Goal: Task Accomplishment & Management: Manage account settings

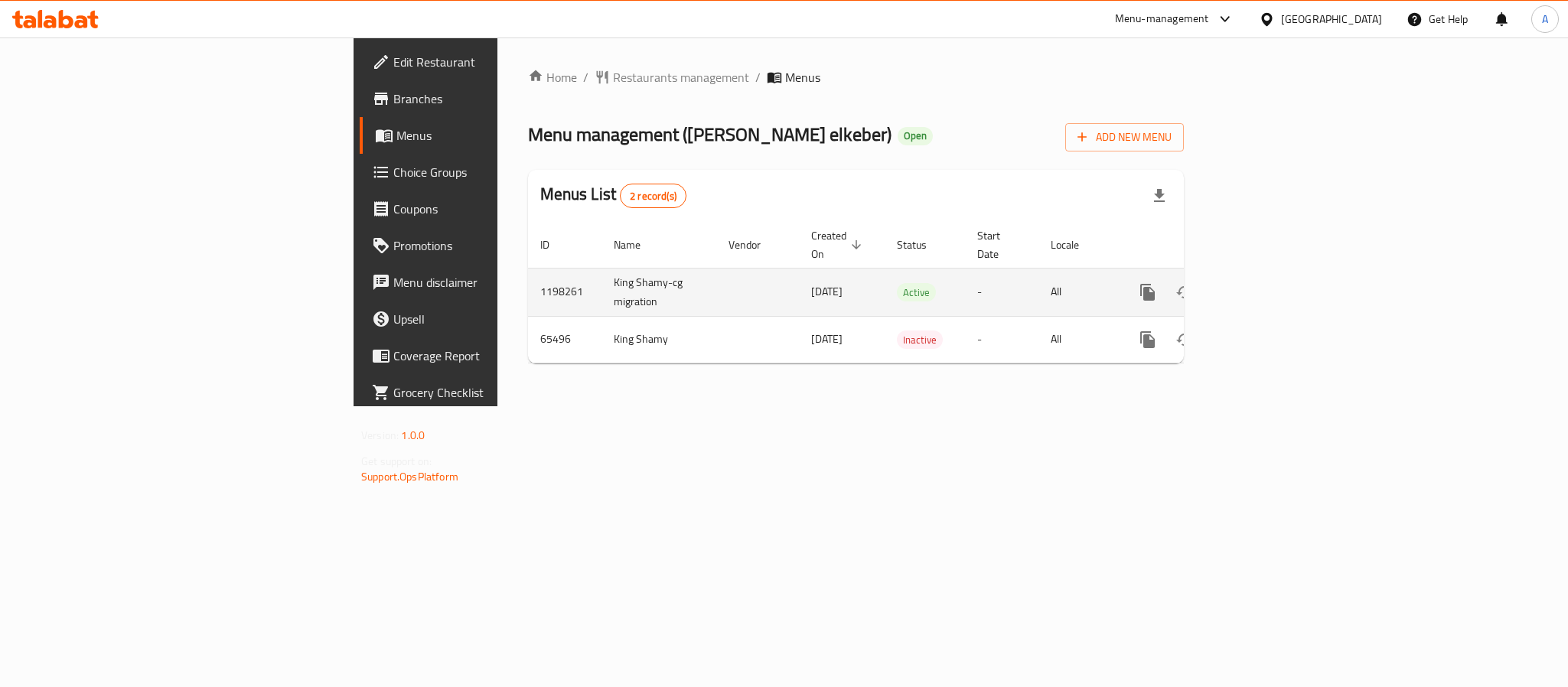
click at [1267, 283] on icon "enhanced table" at bounding box center [1258, 292] width 18 height 18
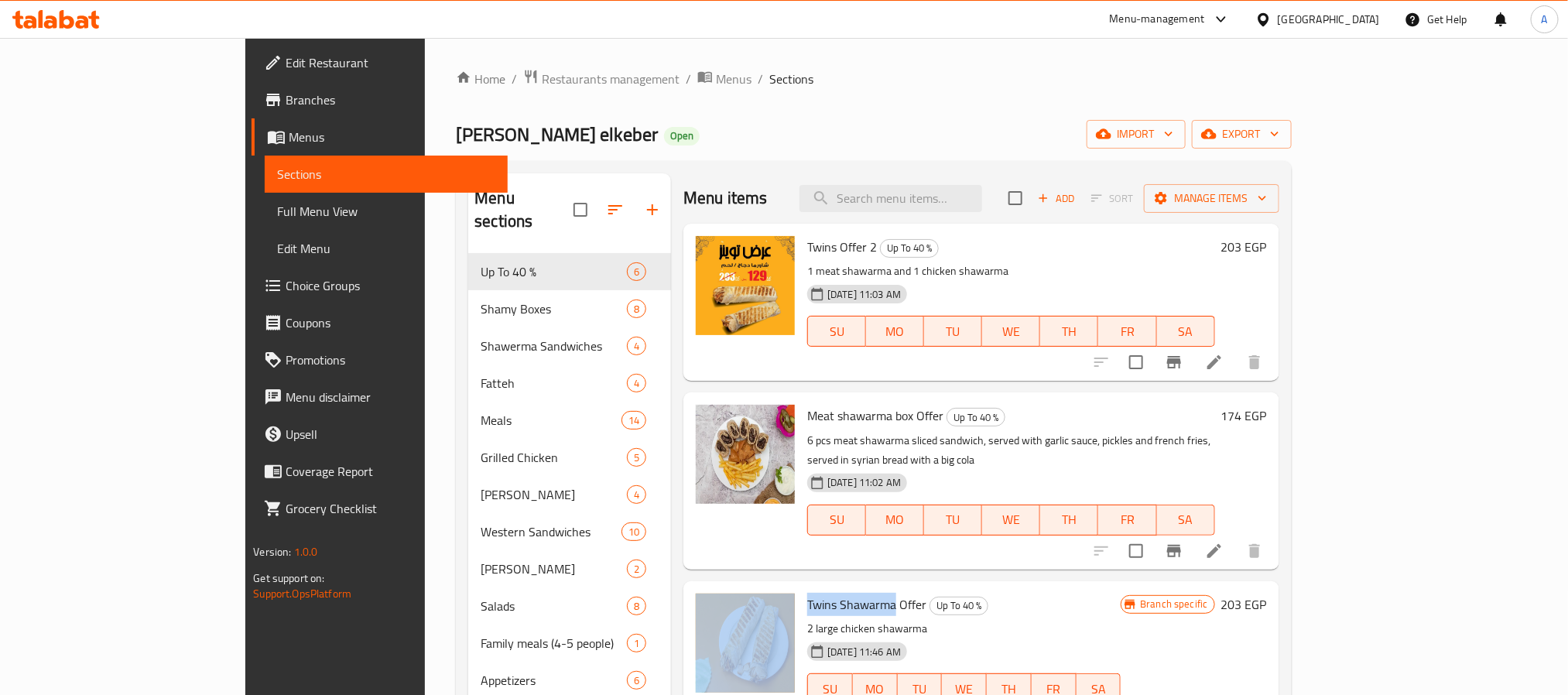
drag, startPoint x: 739, startPoint y: 584, endPoint x: 832, endPoint y: 588, distance: 93.1
click at [832, 588] on div "Twins Shawarma Offer Up To 40 % 2 large chicken shawarma [DATE] 11:46 AM SU MO …" at bounding box center [981, 667] width 584 height 161
copy div "Twins Shawarma"
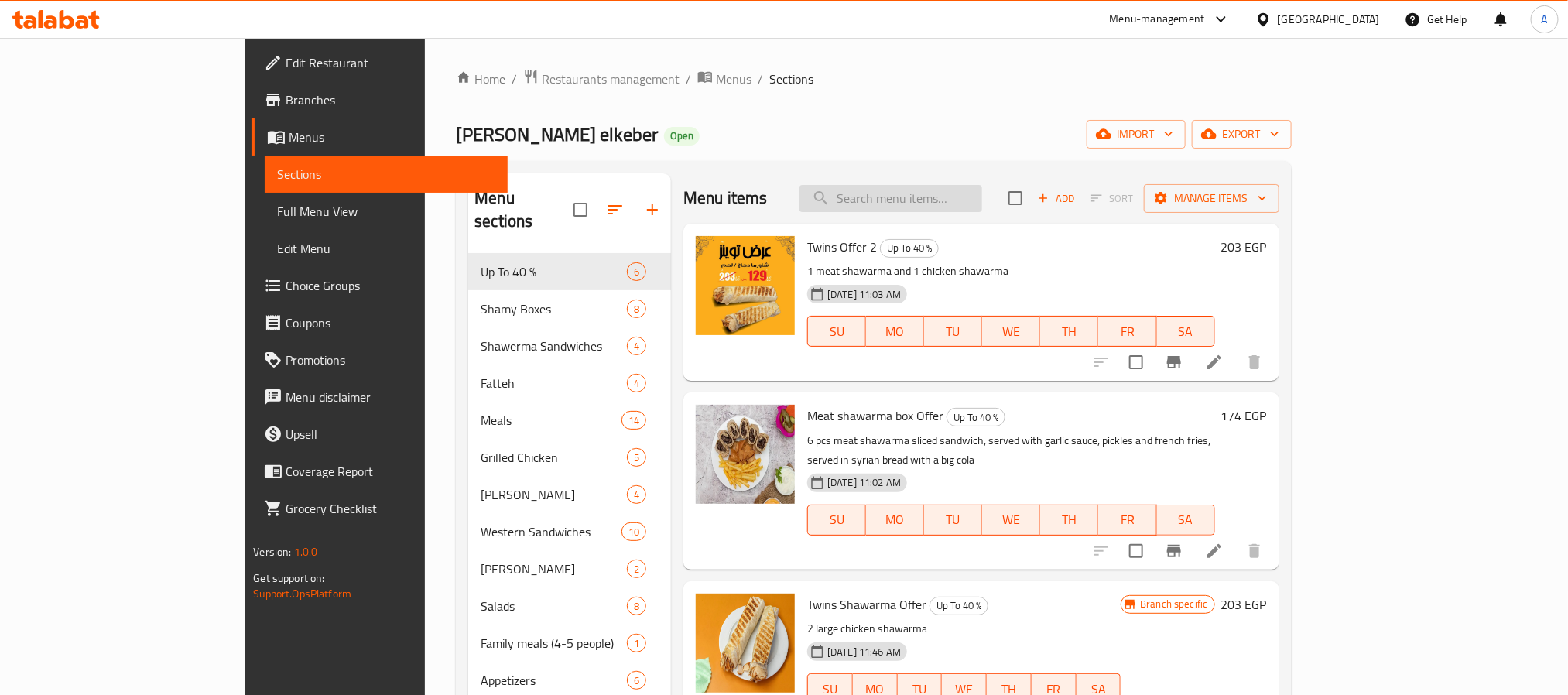
drag, startPoint x: 934, startPoint y: 213, endPoint x: 941, endPoint y: 205, distance: 10.6
click at [936, 213] on div "Menu items Add Sort Manage items" at bounding box center [981, 198] width 596 height 50
click at [942, 203] on input "search" at bounding box center [891, 199] width 183 height 27
paste input "Twins Shawarma"
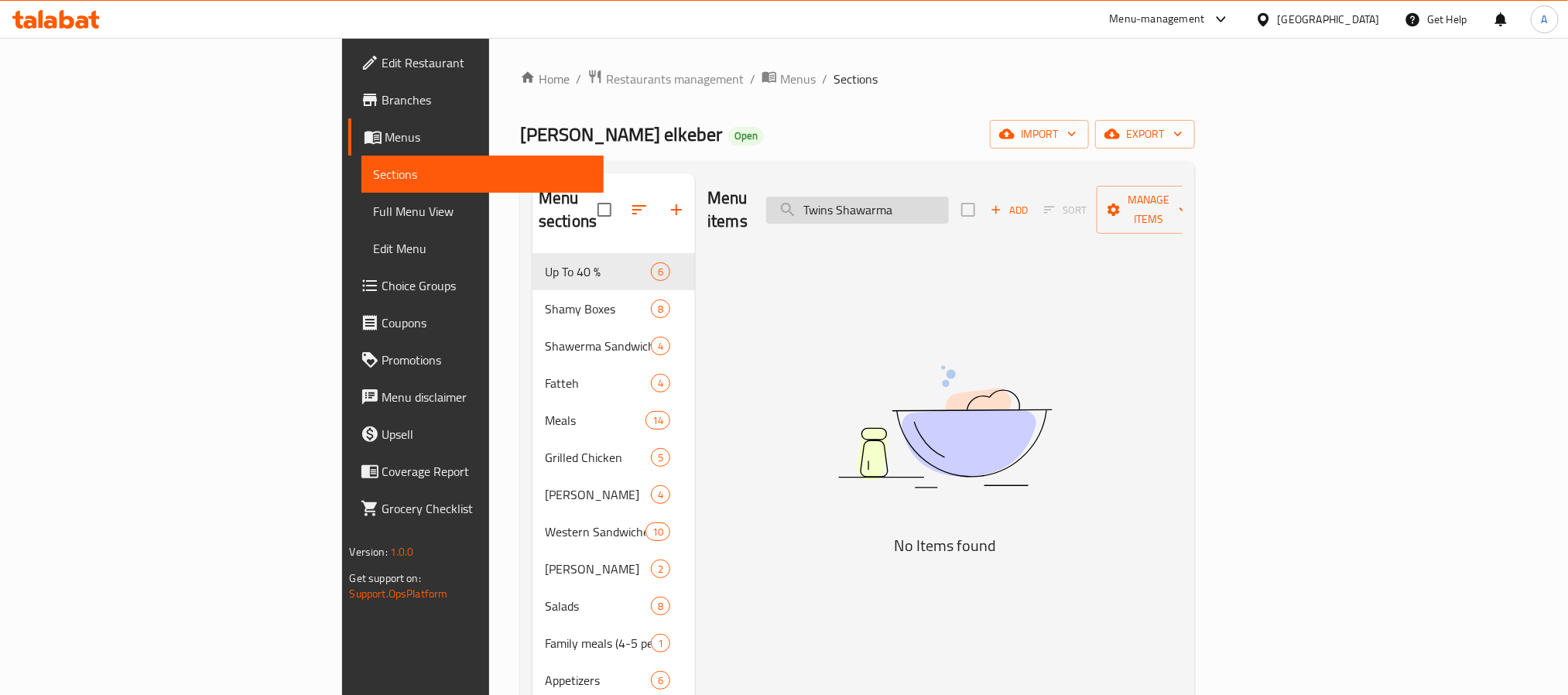
click at [949, 201] on input "Twins Shawarma" at bounding box center [858, 210] width 183 height 27
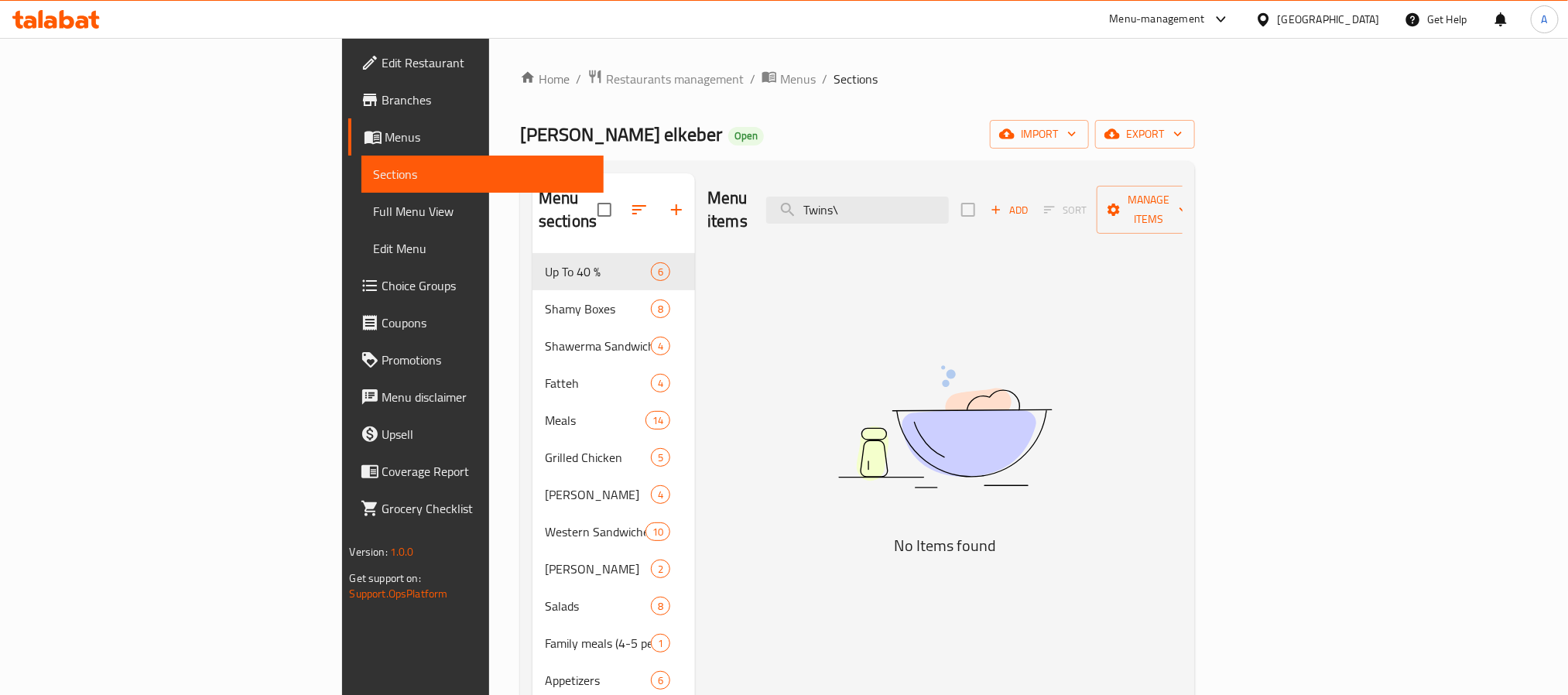
click at [959, 218] on div "Menu items Twins\ Add Sort Manage items" at bounding box center [944, 210] width 475 height 74
click at [949, 207] on input "Twins\" at bounding box center [858, 210] width 183 height 27
paste input "Twins Shawarma Offer"
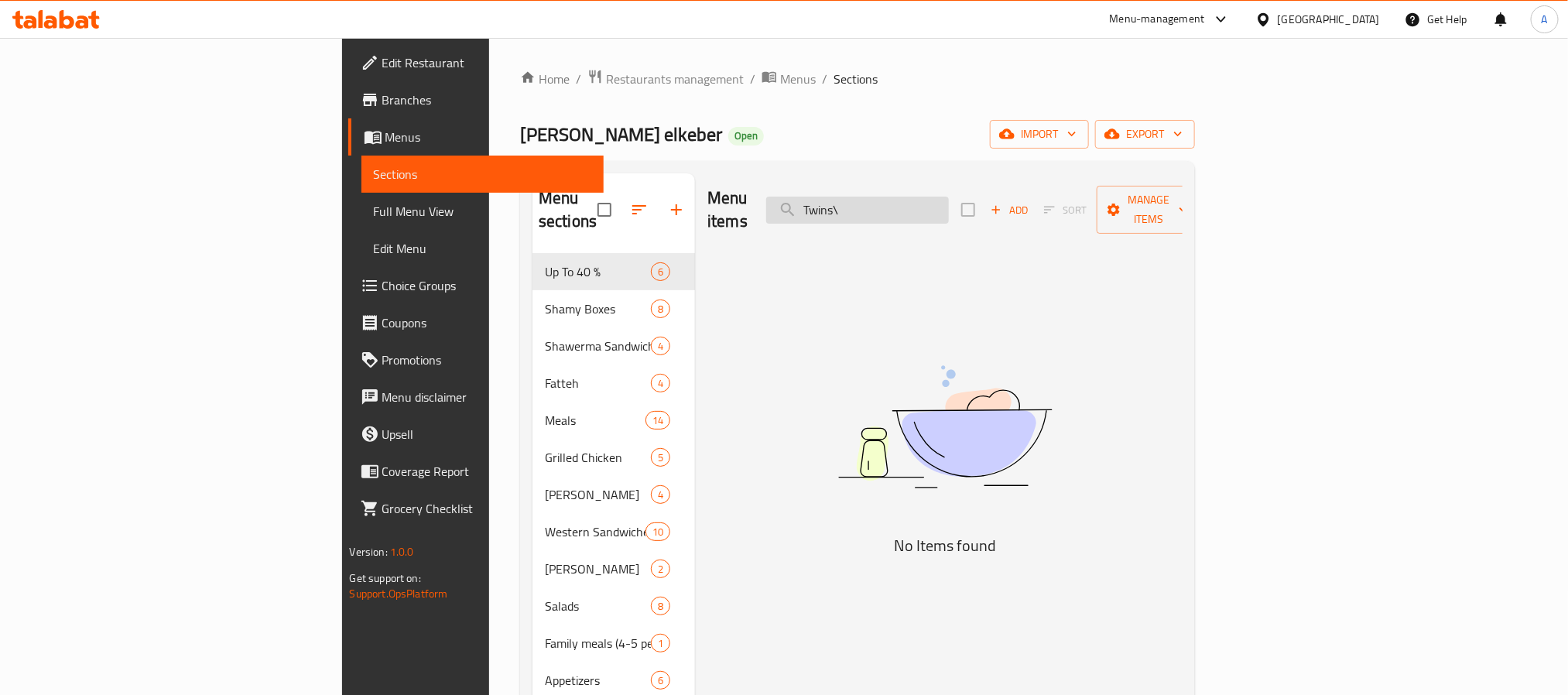
type input "Twins Shawarma Offer"
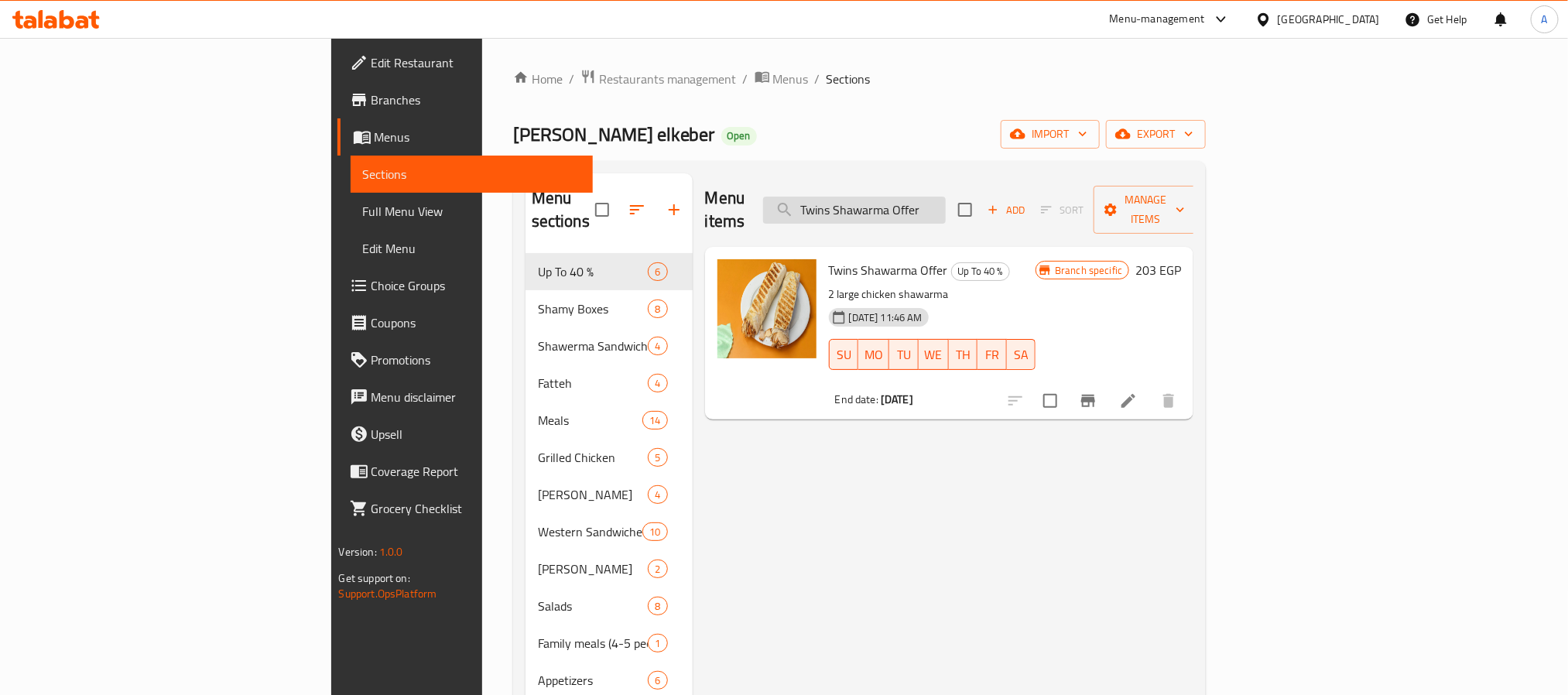
click at [946, 198] on input "Twins Shawarma Offer" at bounding box center [854, 210] width 183 height 27
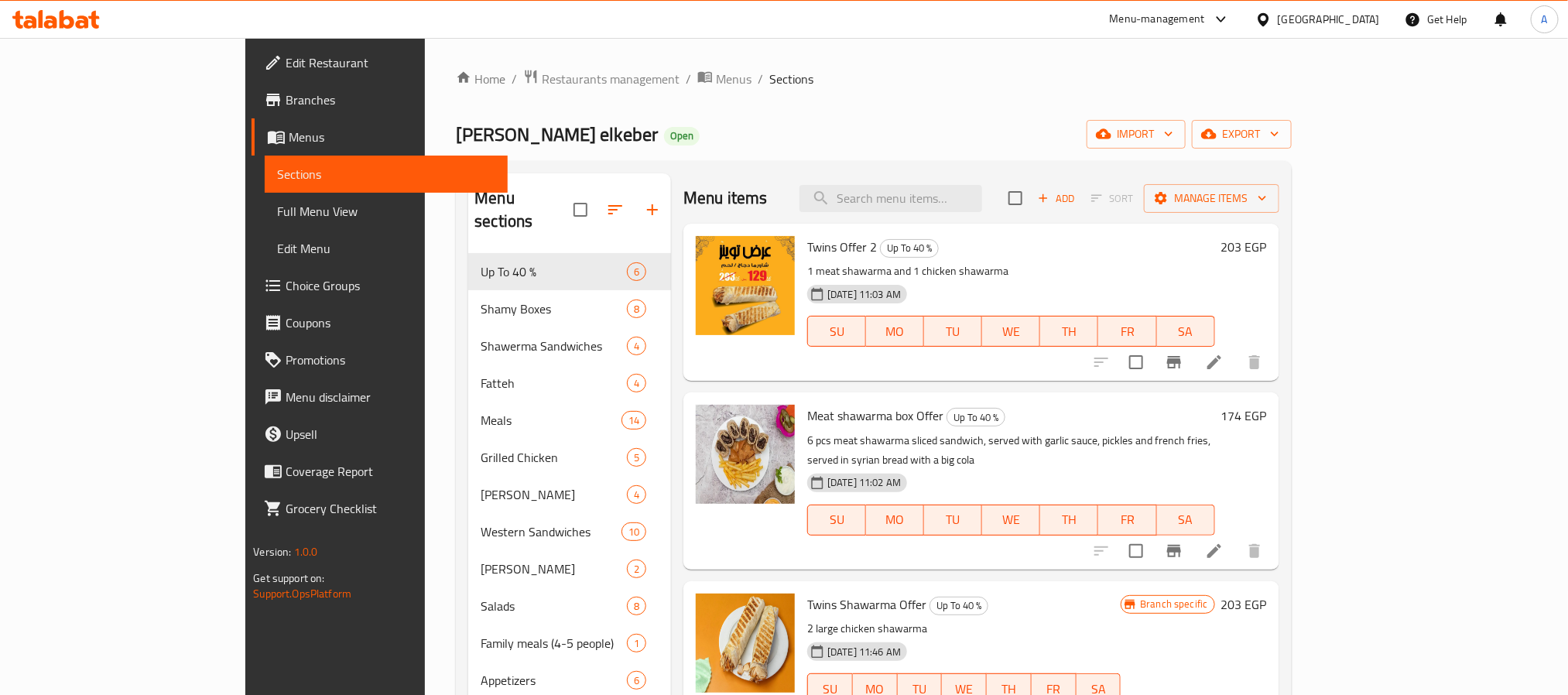
click at [1278, 23] on div at bounding box center [1266, 20] width 22 height 17
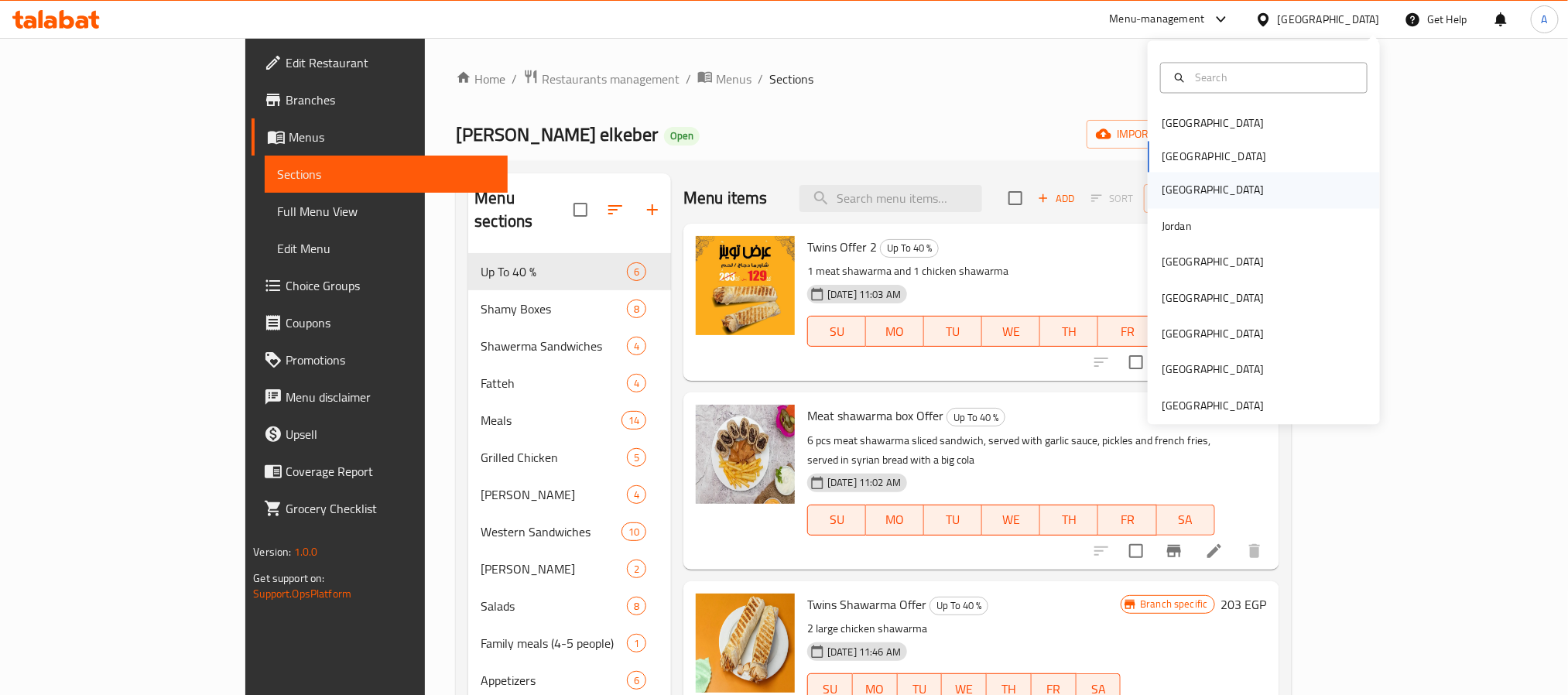
click at [1167, 184] on div "[GEOGRAPHIC_DATA]" at bounding box center [1212, 190] width 127 height 36
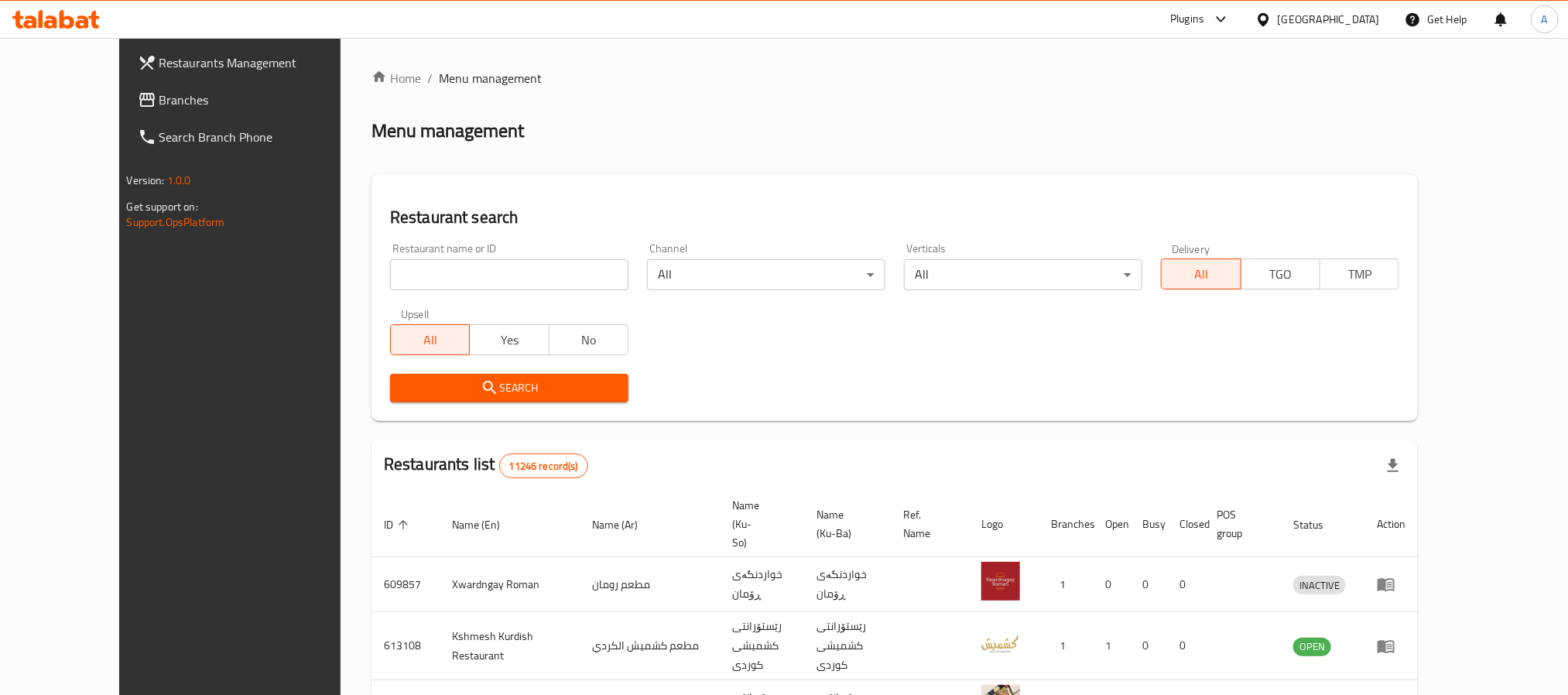
click at [489, 238] on div "Restaurant name or ID Restaurant name or ID" at bounding box center [509, 266] width 257 height 65
click at [477, 257] on div "Restaurant name or ID Restaurant name or ID" at bounding box center [509, 267] width 239 height 48
click at [444, 269] on input "search" at bounding box center [509, 274] width 239 height 31
paste input "698130"
type input "698130"
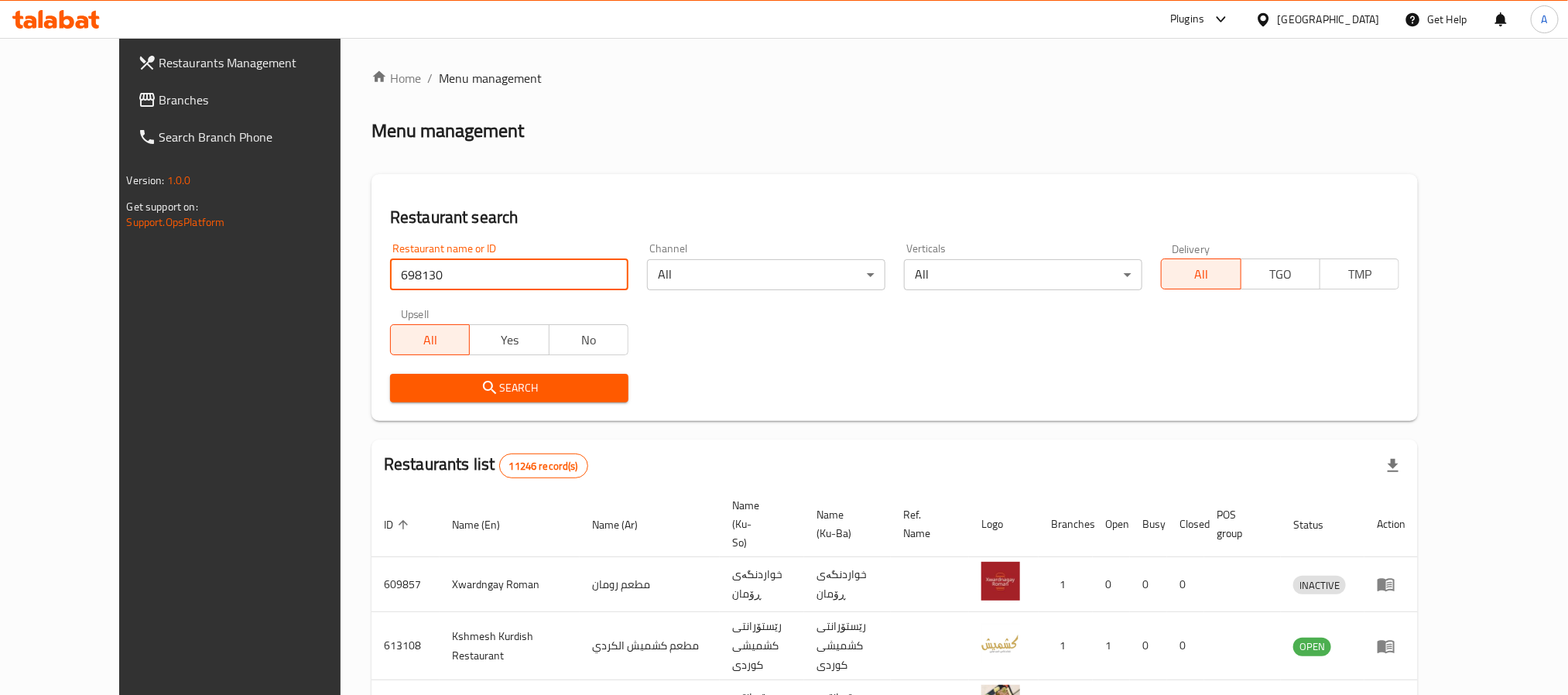
click button "Search" at bounding box center [509, 388] width 239 height 29
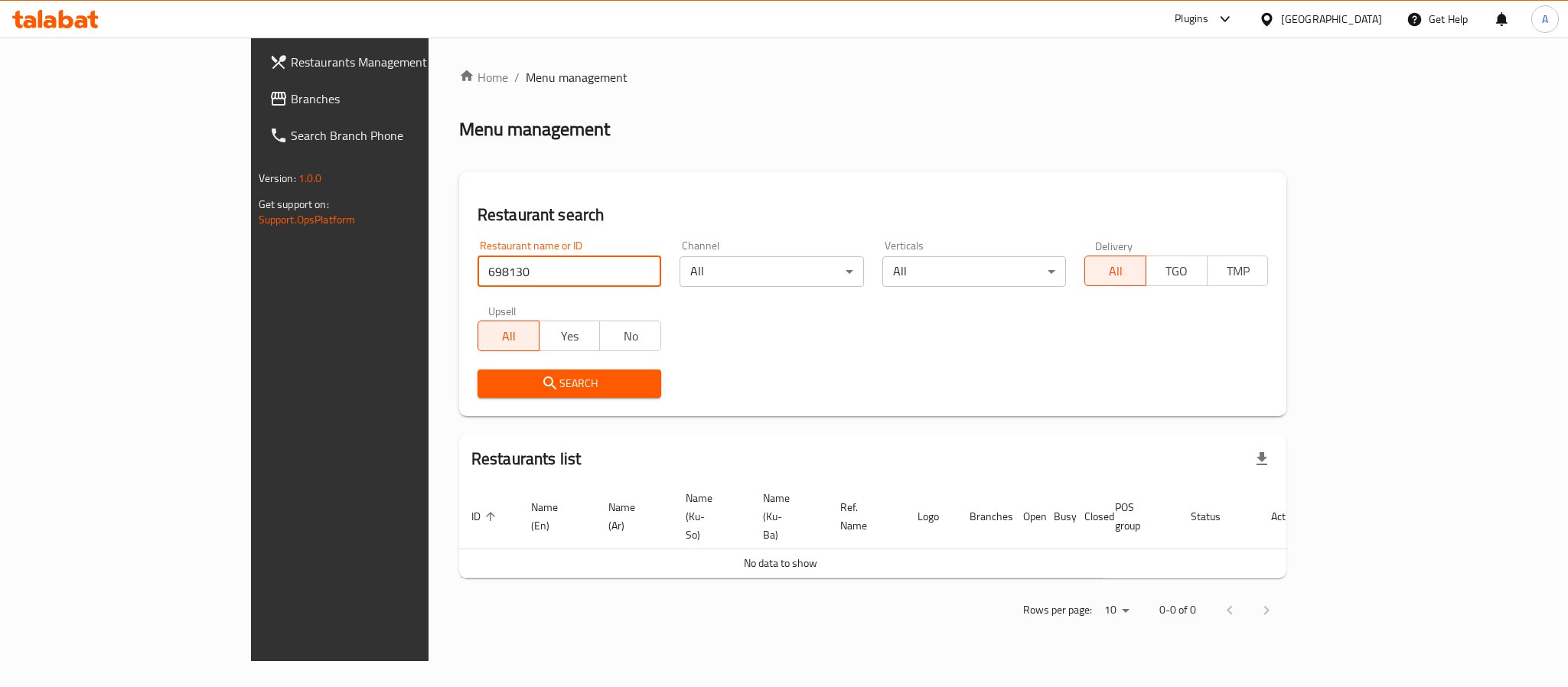
click at [291, 92] on span "Branches" at bounding box center [396, 99] width 210 height 18
